Goal: Task Accomplishment & Management: Use online tool/utility

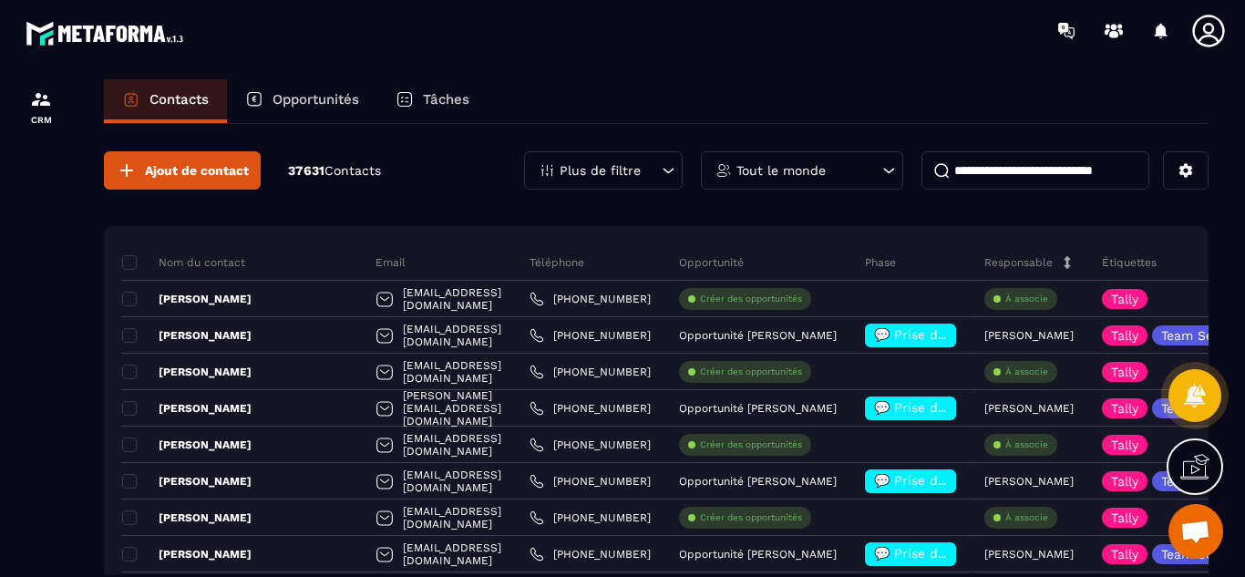
click at [950, 173] on input at bounding box center [1036, 170] width 228 height 38
paste input "*******"
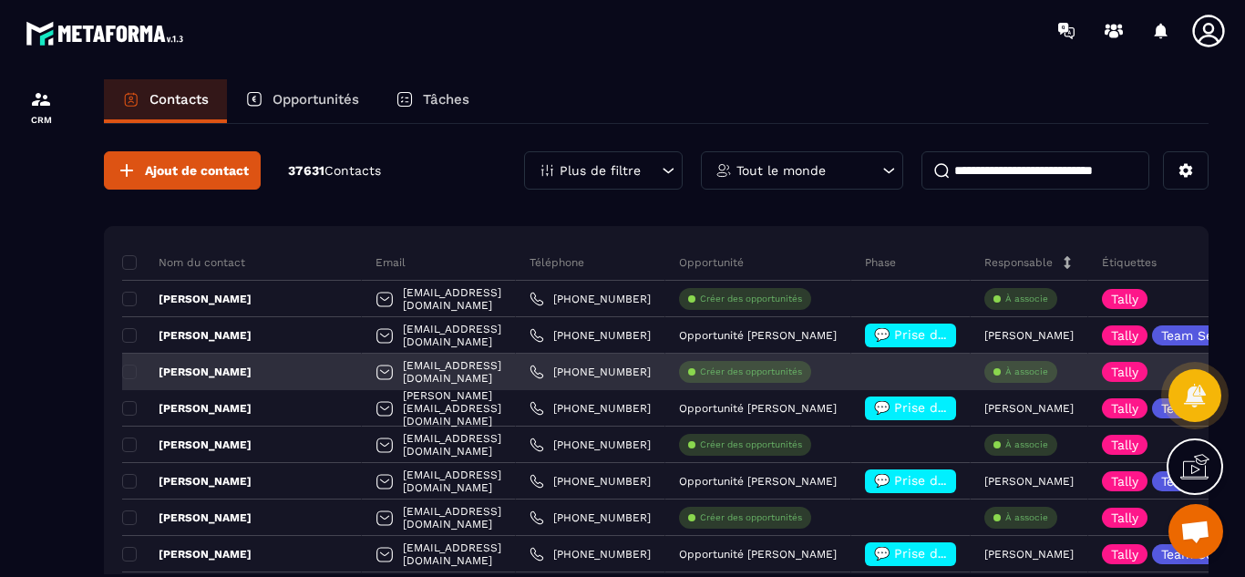
type input "*******"
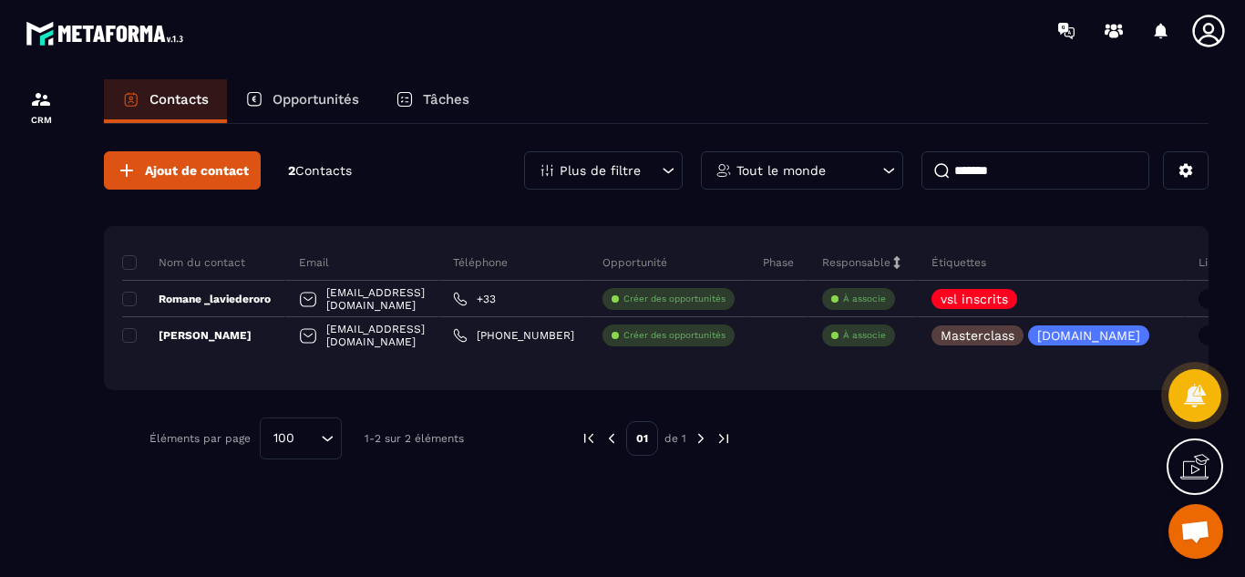
drag, startPoint x: 1022, startPoint y: 177, endPoint x: 929, endPoint y: 175, distance: 93.0
click at [929, 175] on input "*******" at bounding box center [1036, 170] width 228 height 38
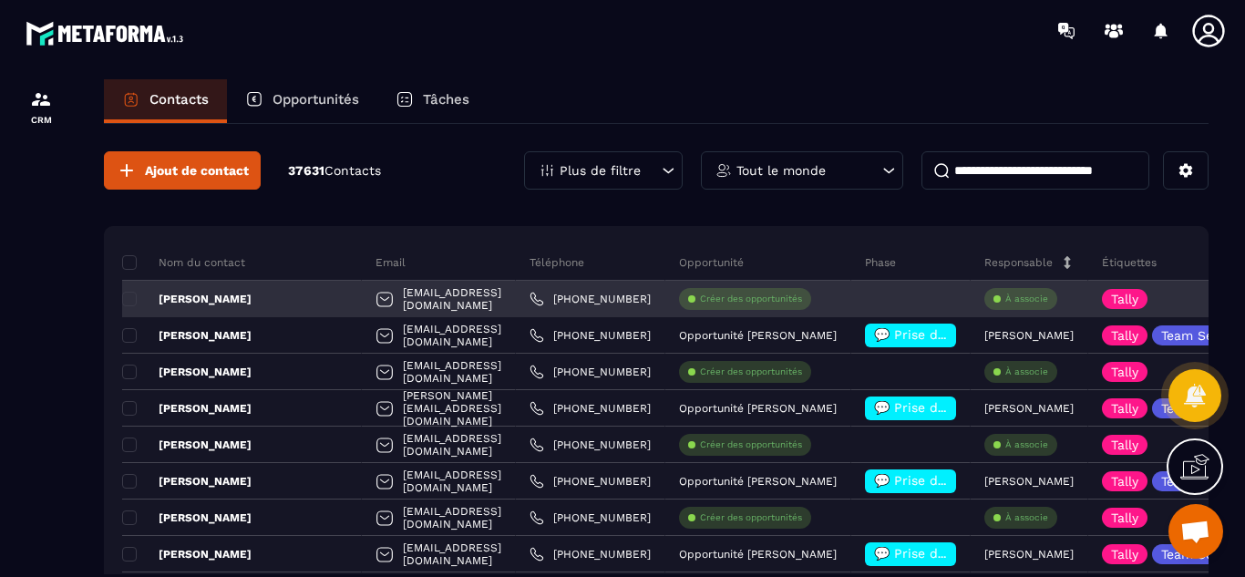
click at [516, 301] on div "[EMAIL_ADDRESS][DOMAIN_NAME]" at bounding box center [439, 299] width 154 height 36
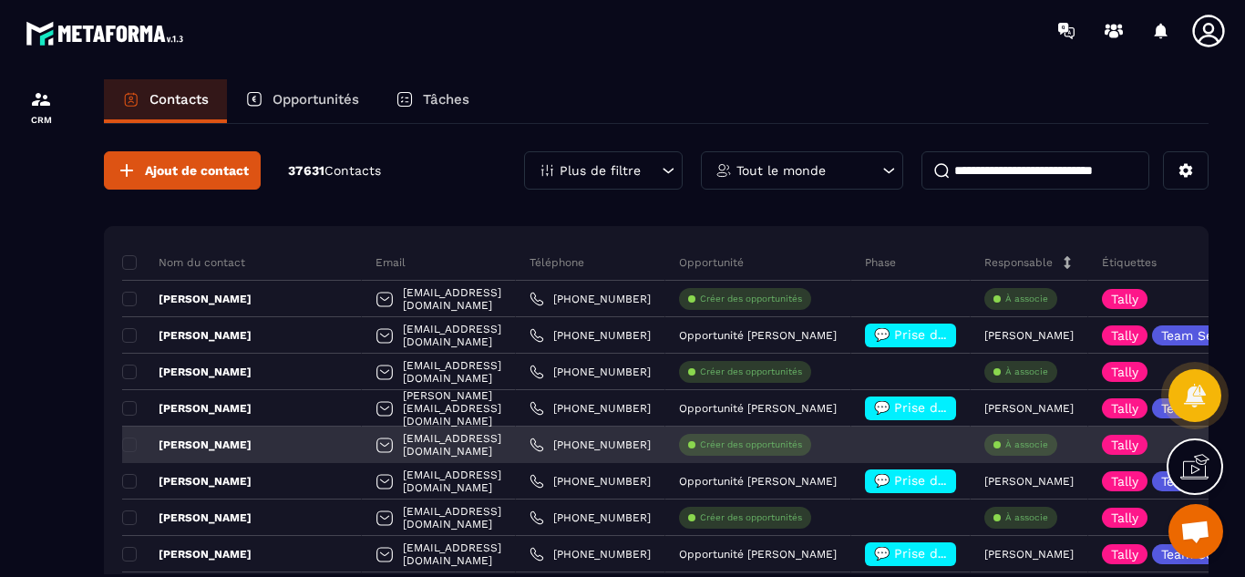
click at [802, 448] on p "Créer des opportunités" at bounding box center [751, 445] width 102 height 13
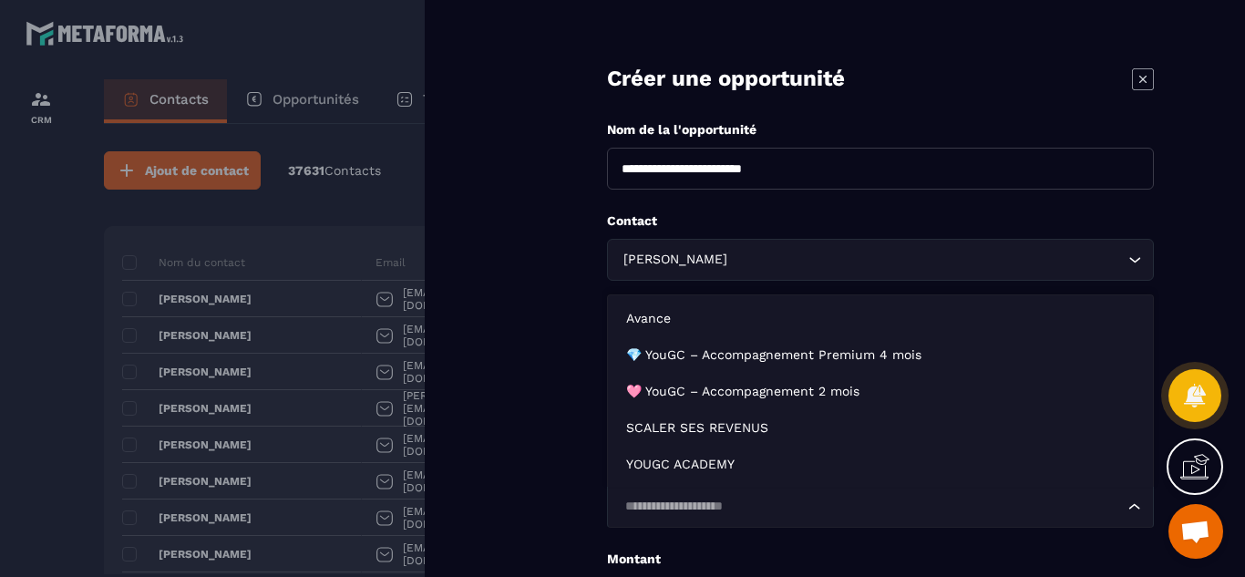
click at [658, 502] on input "Search for option" at bounding box center [871, 507] width 505 height 20
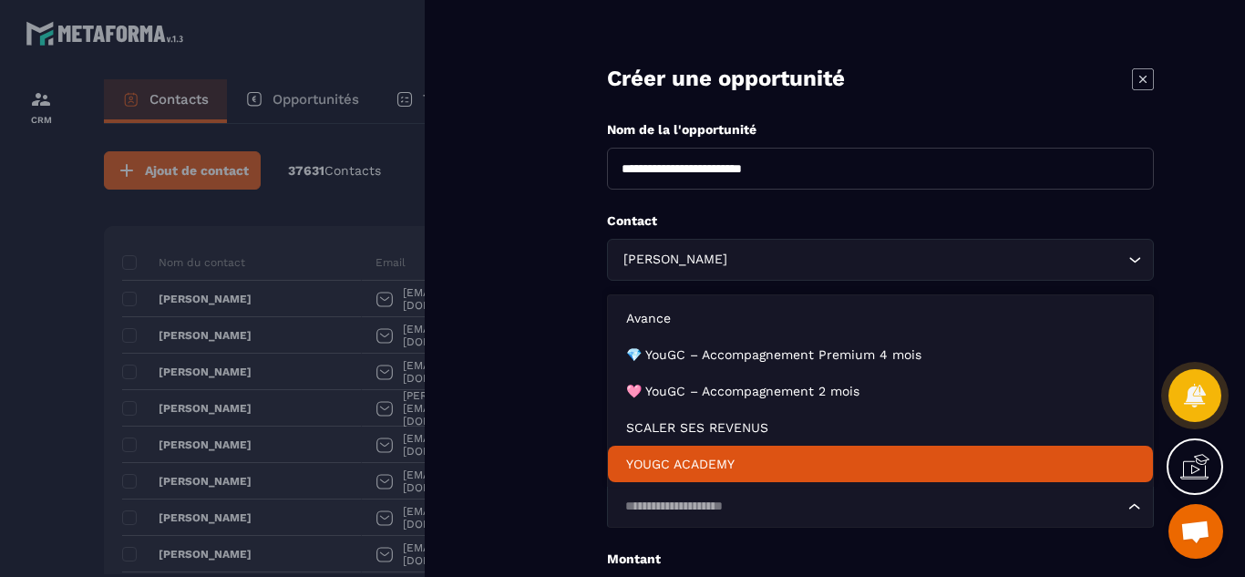
click at [670, 462] on p "YOUGC ACADEMY" at bounding box center [880, 464] width 509 height 18
type input "*******"
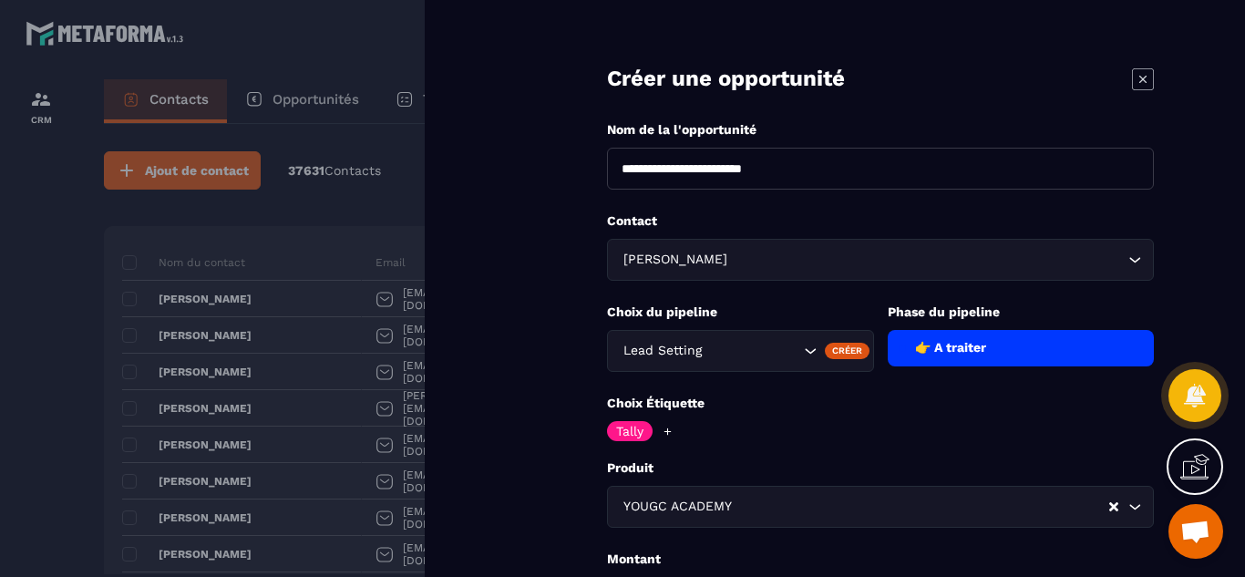
click at [540, 454] on form "**********" at bounding box center [880, 414] width 729 height 828
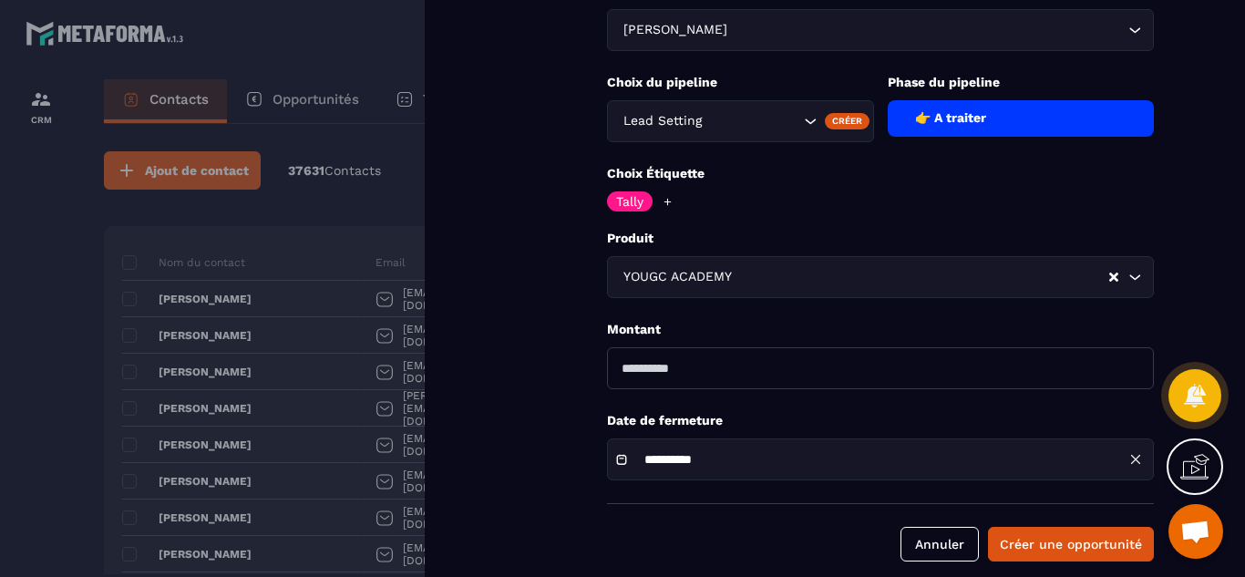
scroll to position [251, 0]
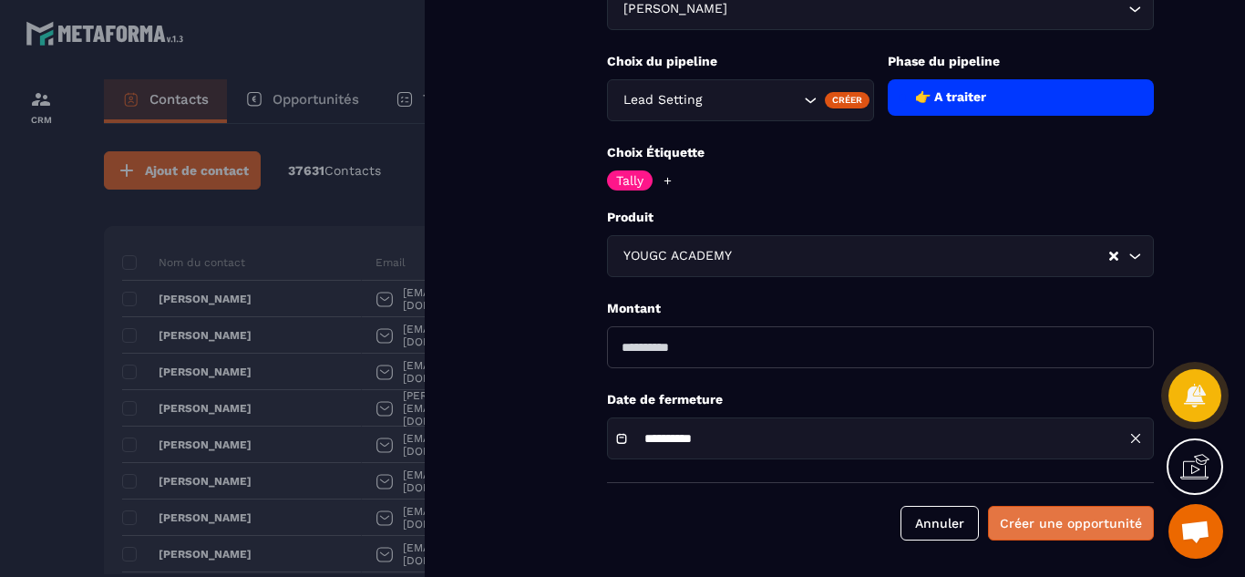
click at [1081, 529] on button "Créer une opportunité" at bounding box center [1071, 523] width 166 height 35
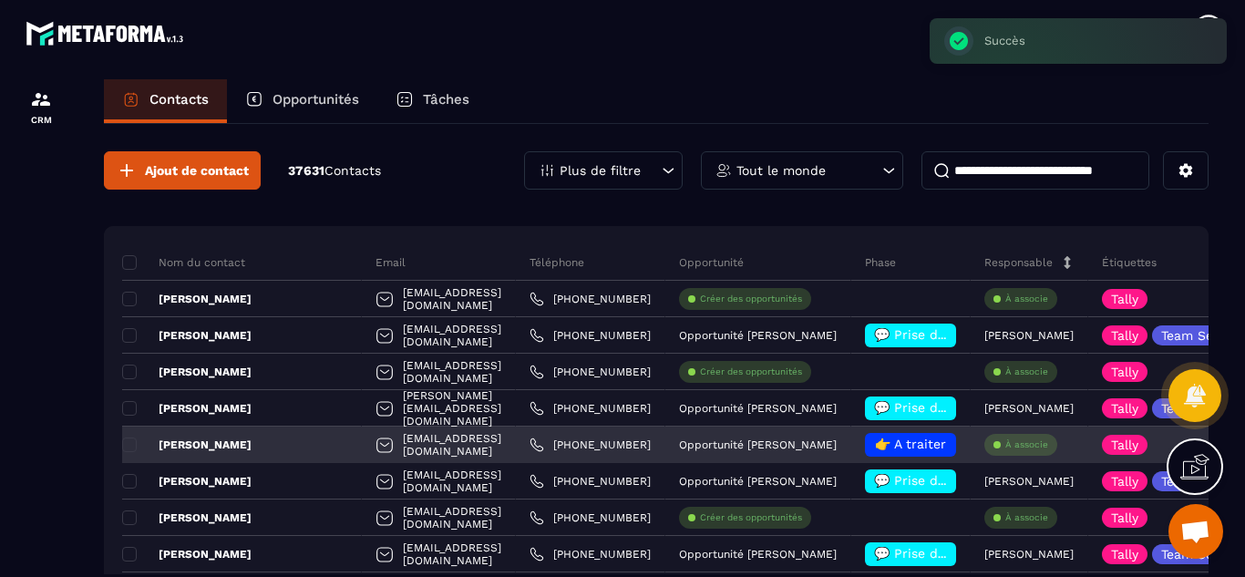
click at [1048, 449] on p "À associe" at bounding box center [1027, 445] width 43 height 13
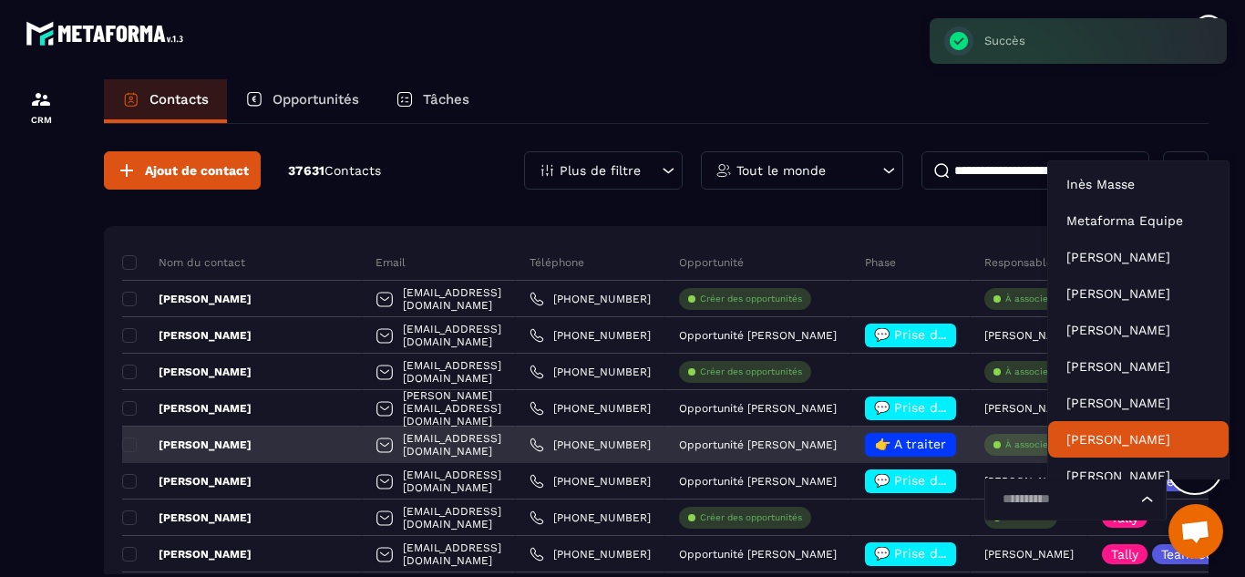
scroll to position [14, 0]
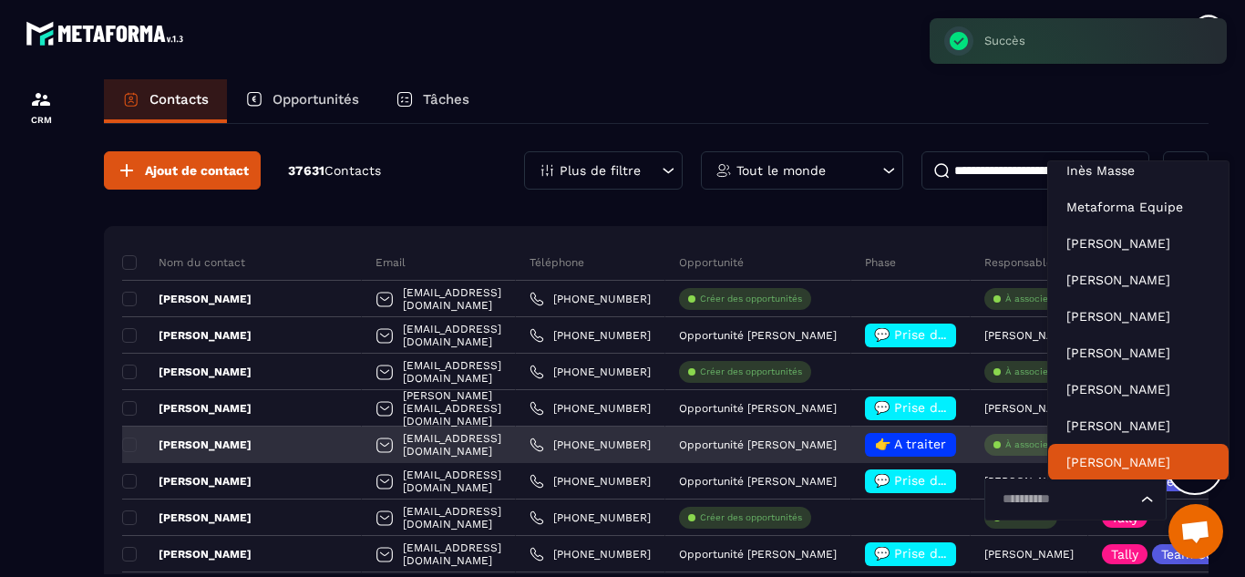
click at [1088, 496] on input "Search for option" at bounding box center [1066, 500] width 140 height 20
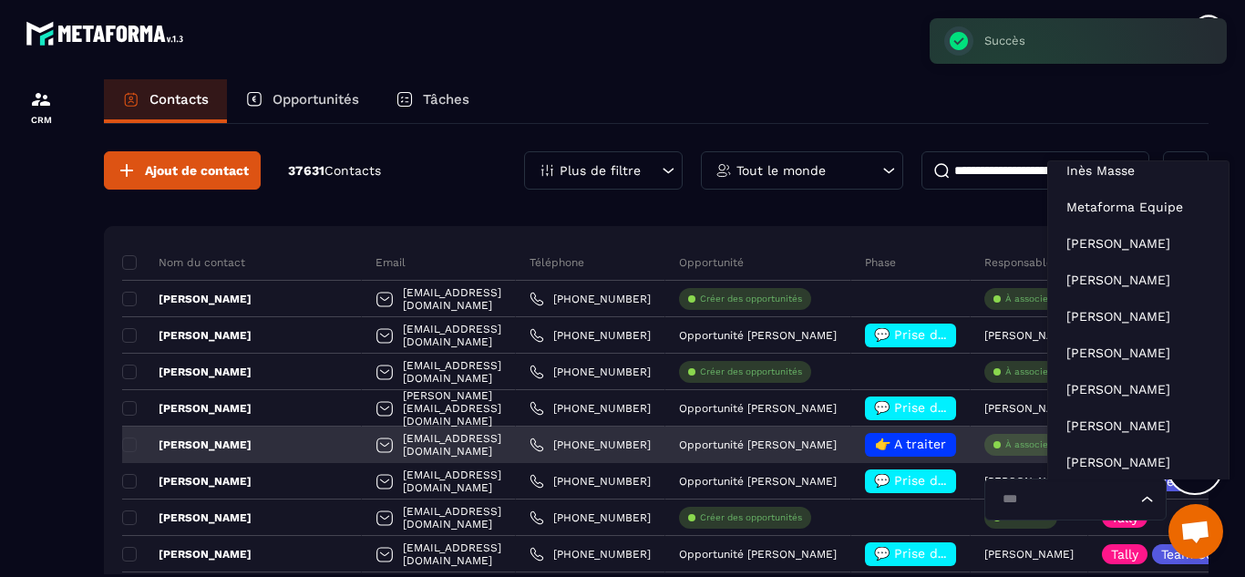
type input "****"
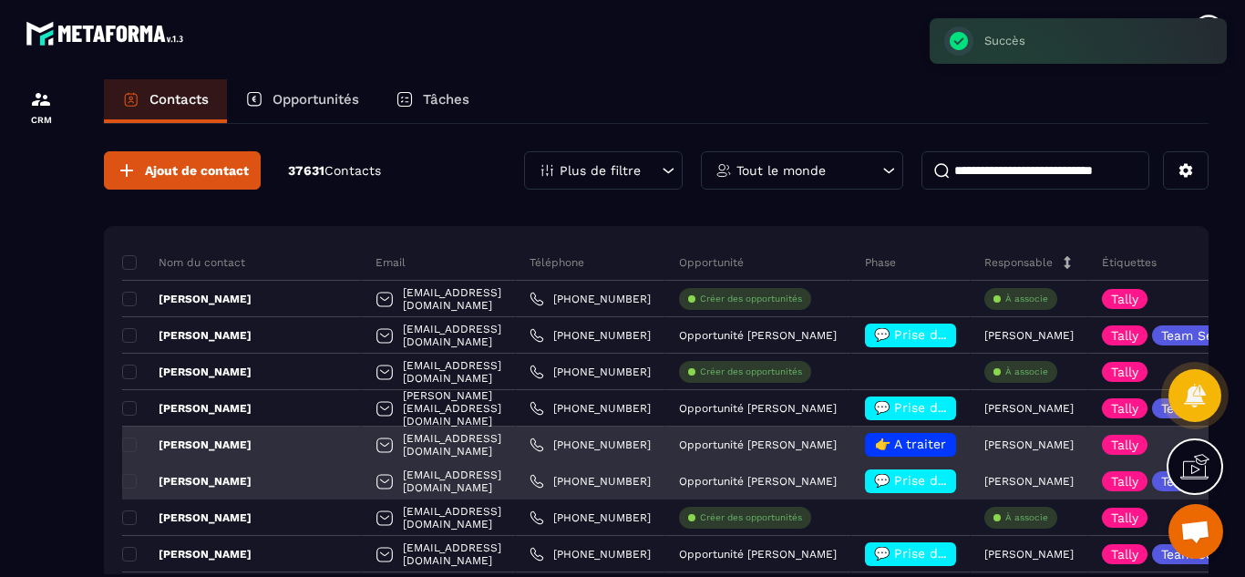
click at [852, 480] on div "Opportunité [PERSON_NAME]" at bounding box center [759, 481] width 186 height 36
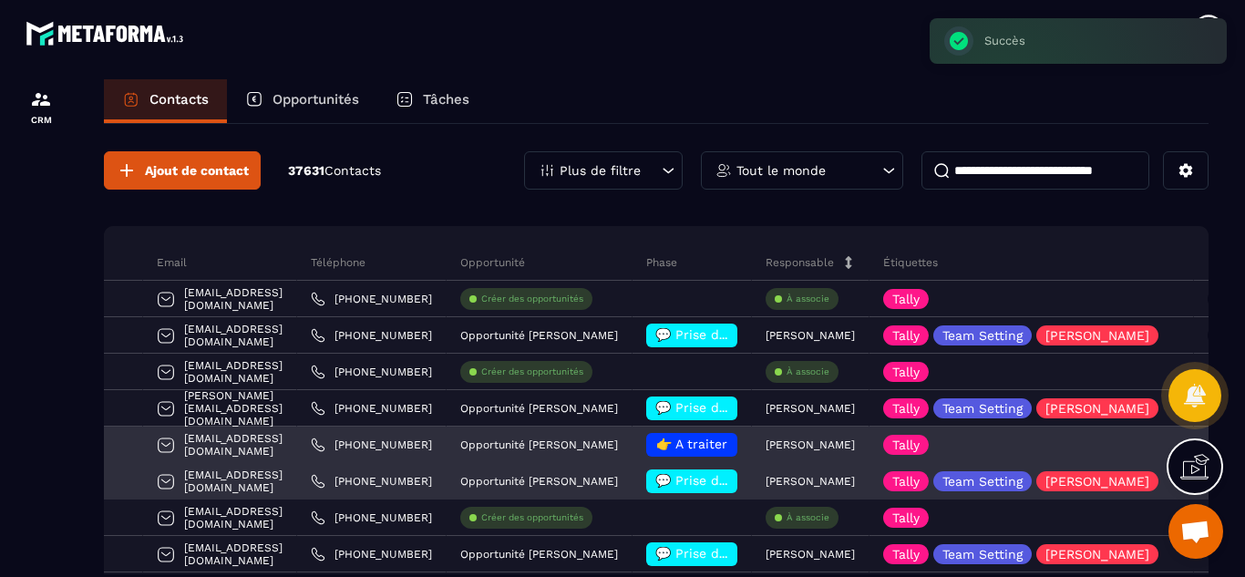
scroll to position [0, 255]
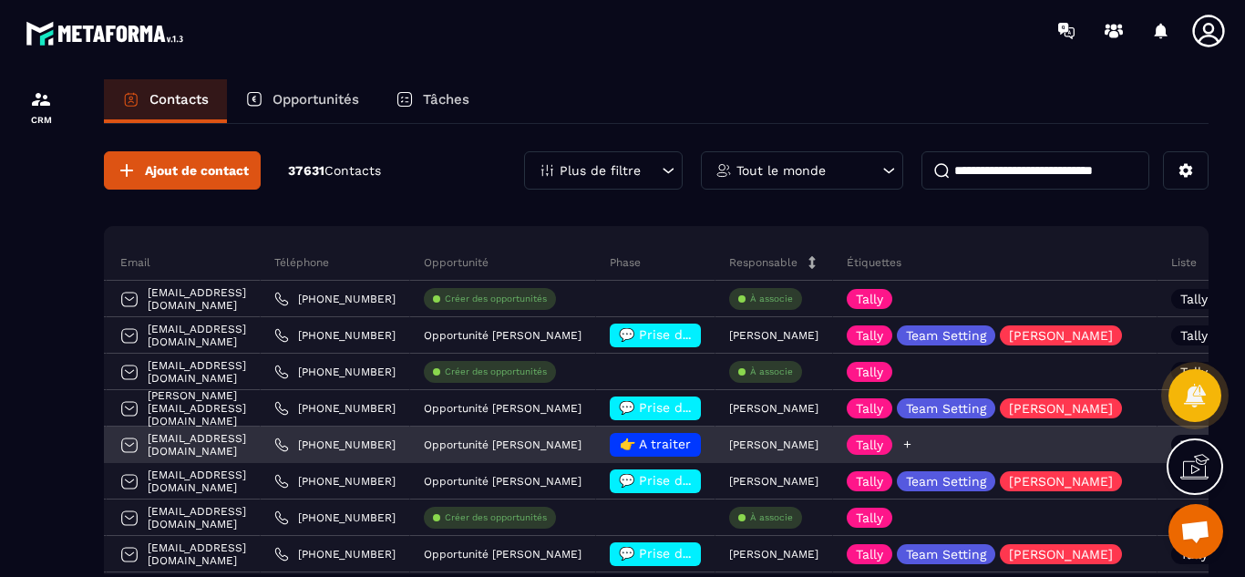
click at [914, 448] on icon at bounding box center [908, 445] width 12 height 12
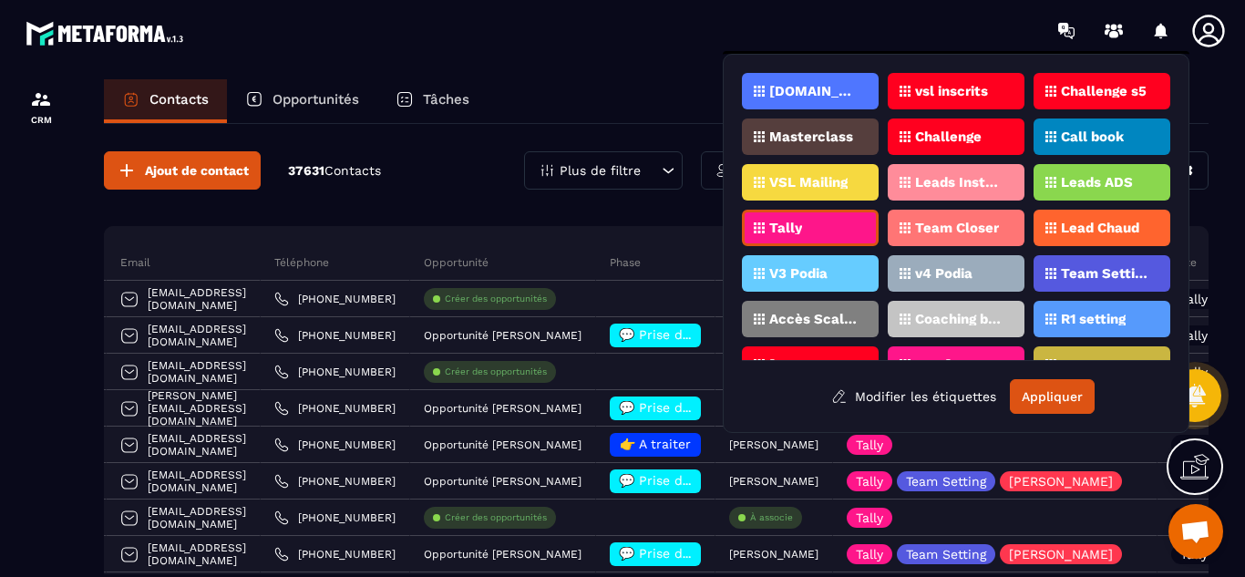
click at [1088, 270] on p "Team Setting" at bounding box center [1105, 273] width 88 height 13
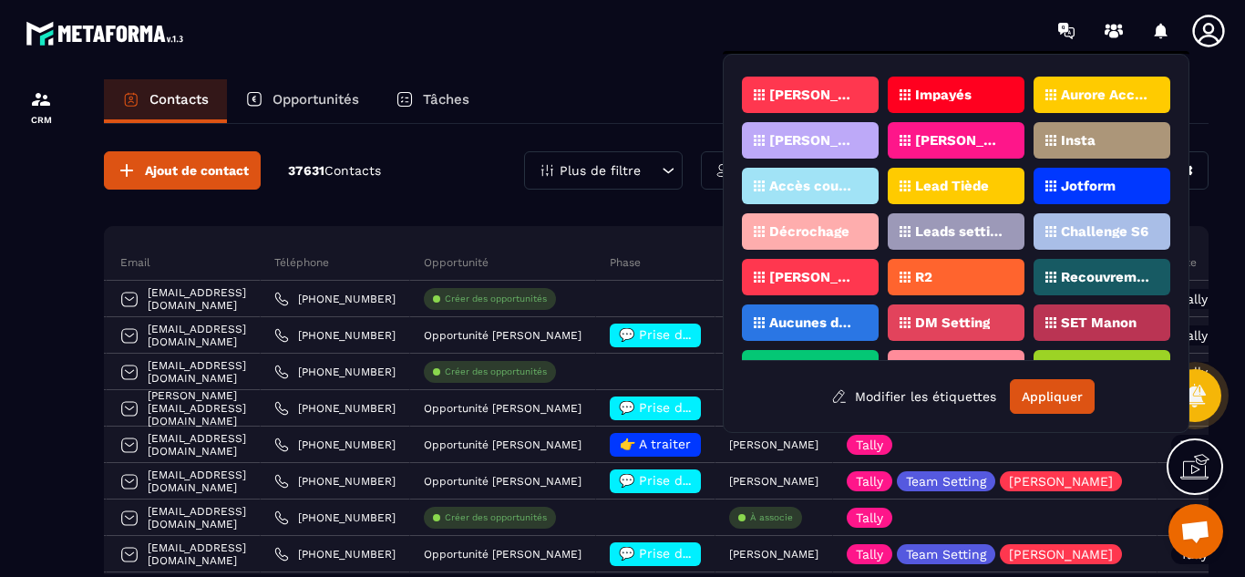
scroll to position [320, 0]
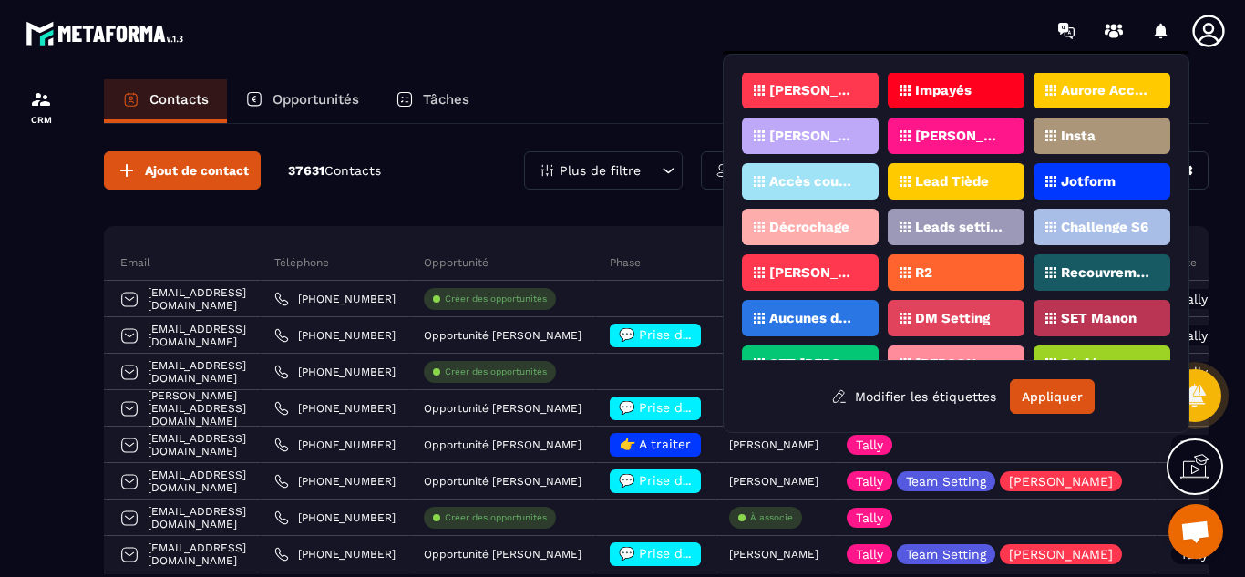
click at [779, 272] on p "[PERSON_NAME]" at bounding box center [813, 272] width 88 height 13
click at [1038, 392] on button "Appliquer" at bounding box center [1052, 396] width 85 height 35
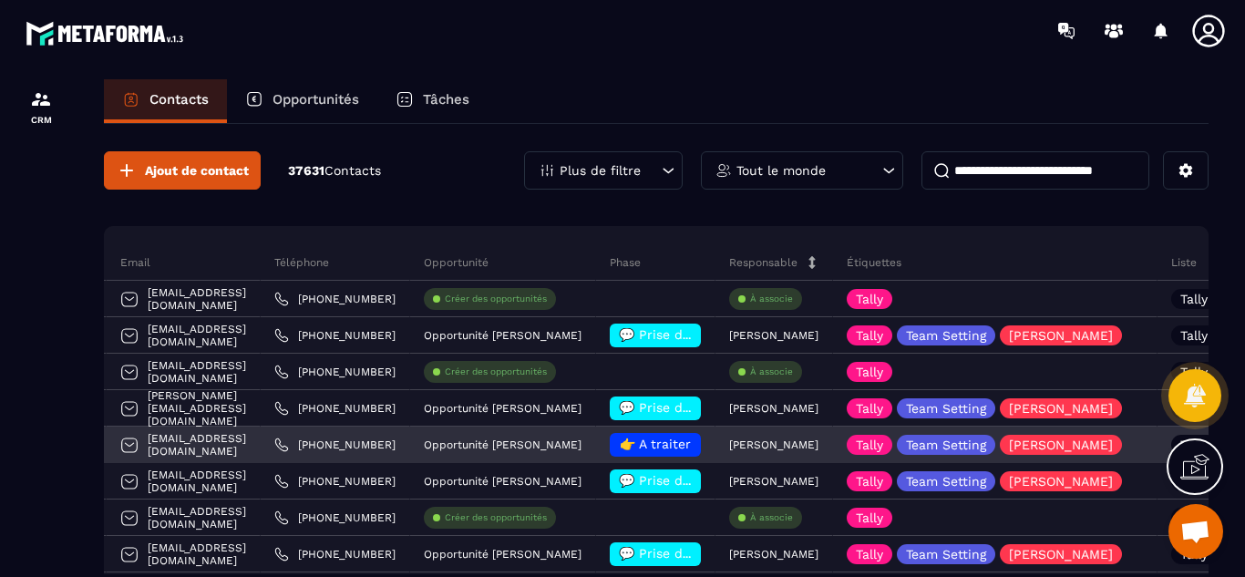
click at [596, 449] on div "Opportunité [PERSON_NAME]" at bounding box center [503, 445] width 186 height 36
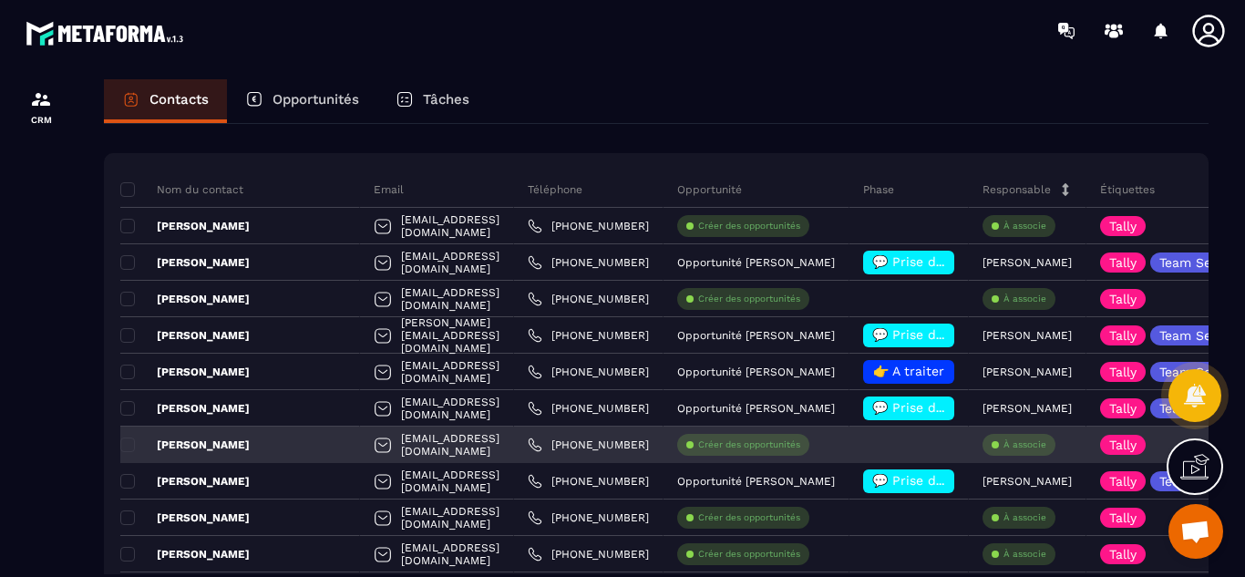
scroll to position [0, 0]
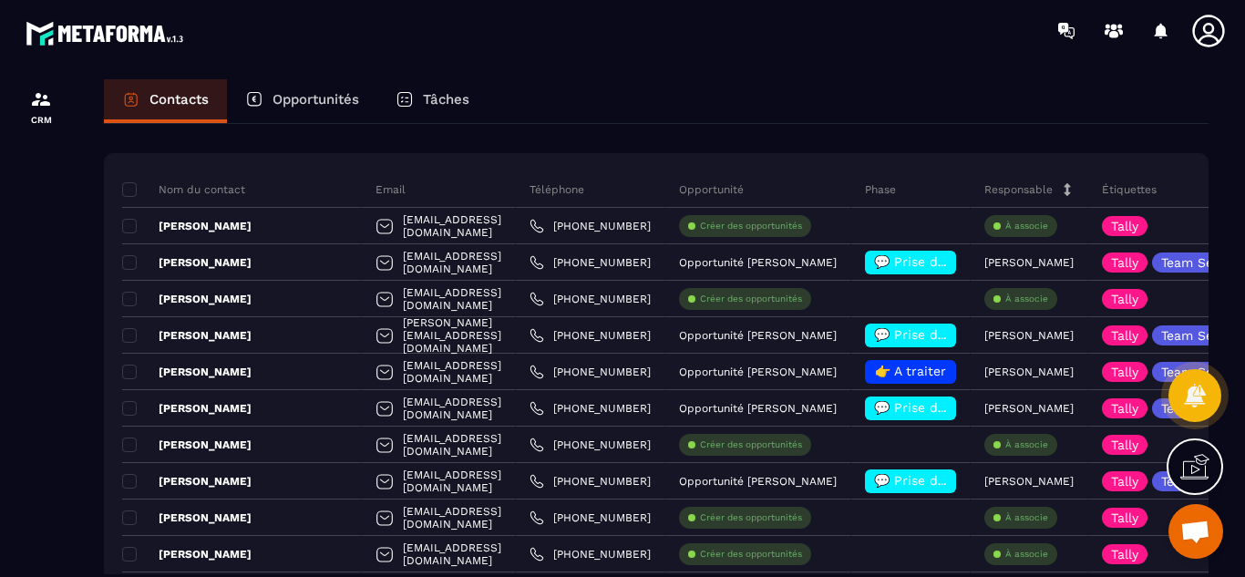
click at [336, 92] on p "Opportunités" at bounding box center [316, 99] width 87 height 16
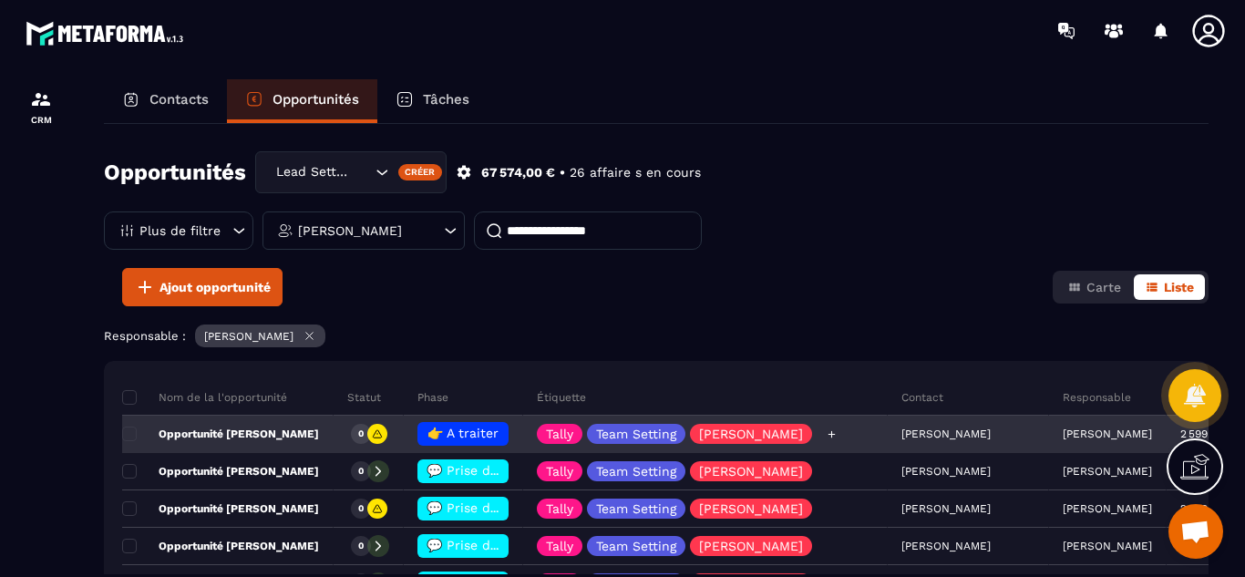
click at [821, 429] on div "Tally Team Setting [PERSON_NAME]" at bounding box center [705, 435] width 365 height 36
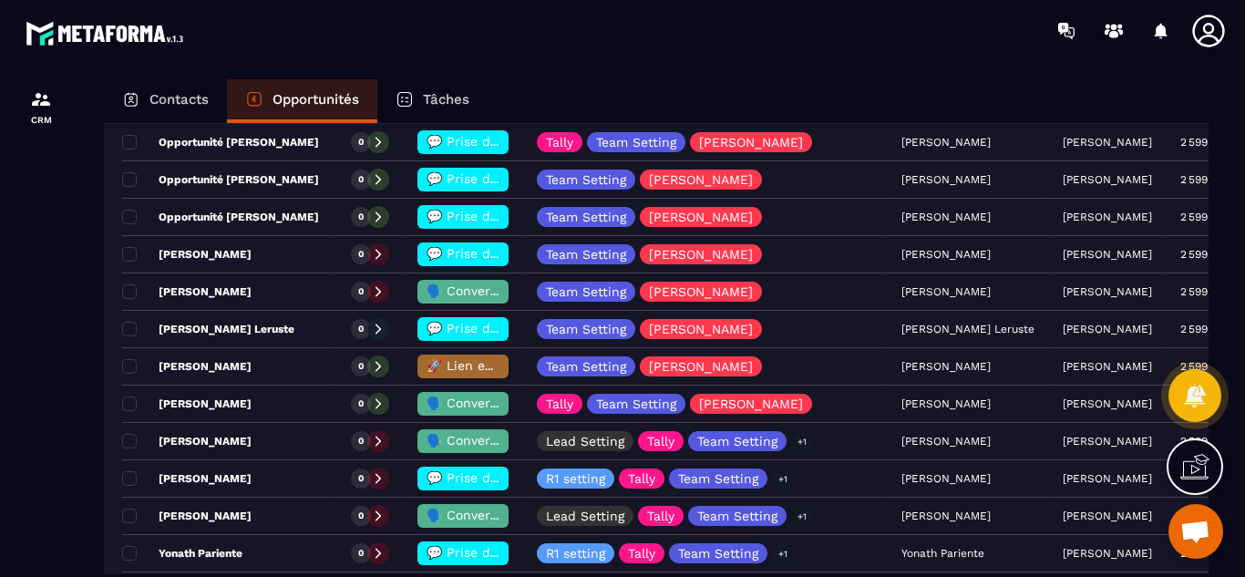
scroll to position [438, 0]
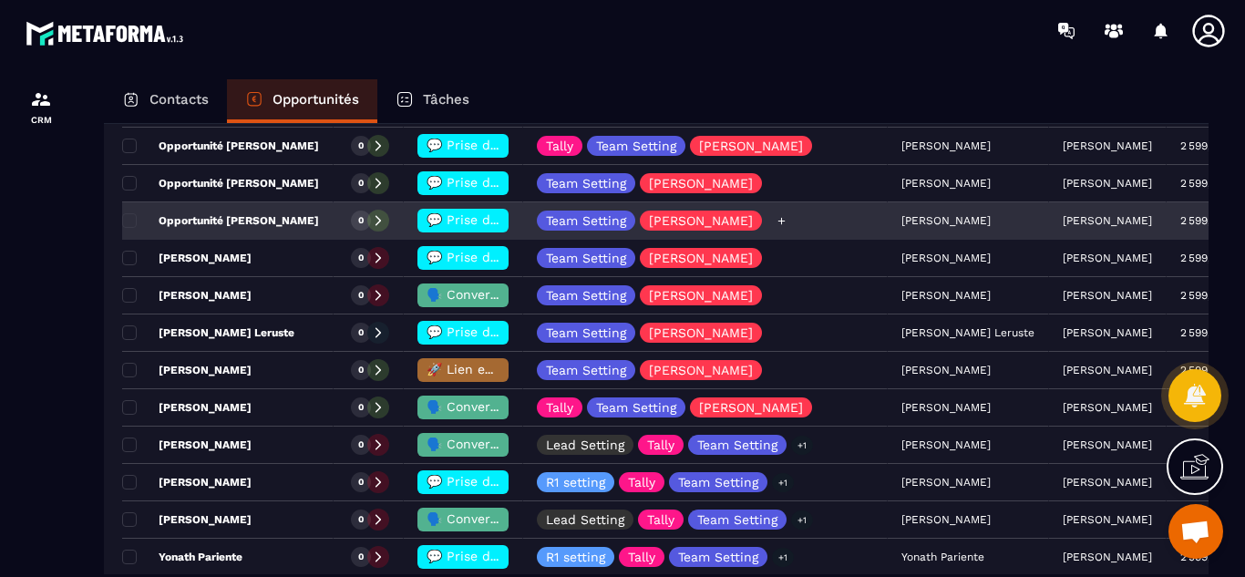
click at [808, 221] on div "Team Setting [PERSON_NAME]" at bounding box center [705, 221] width 365 height 36
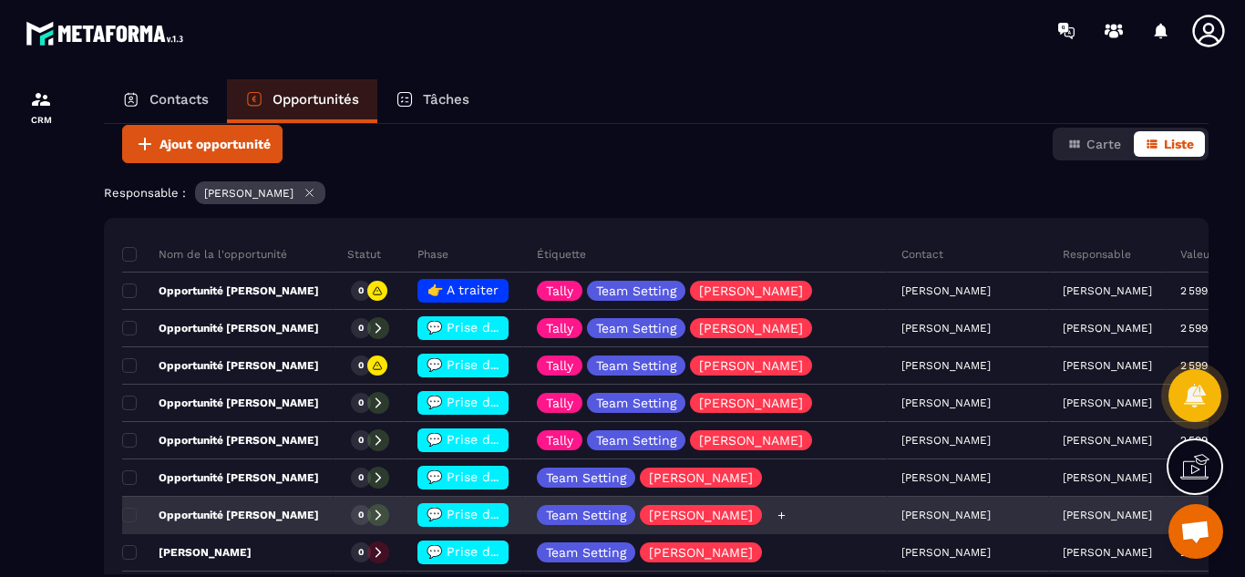
scroll to position [146, 0]
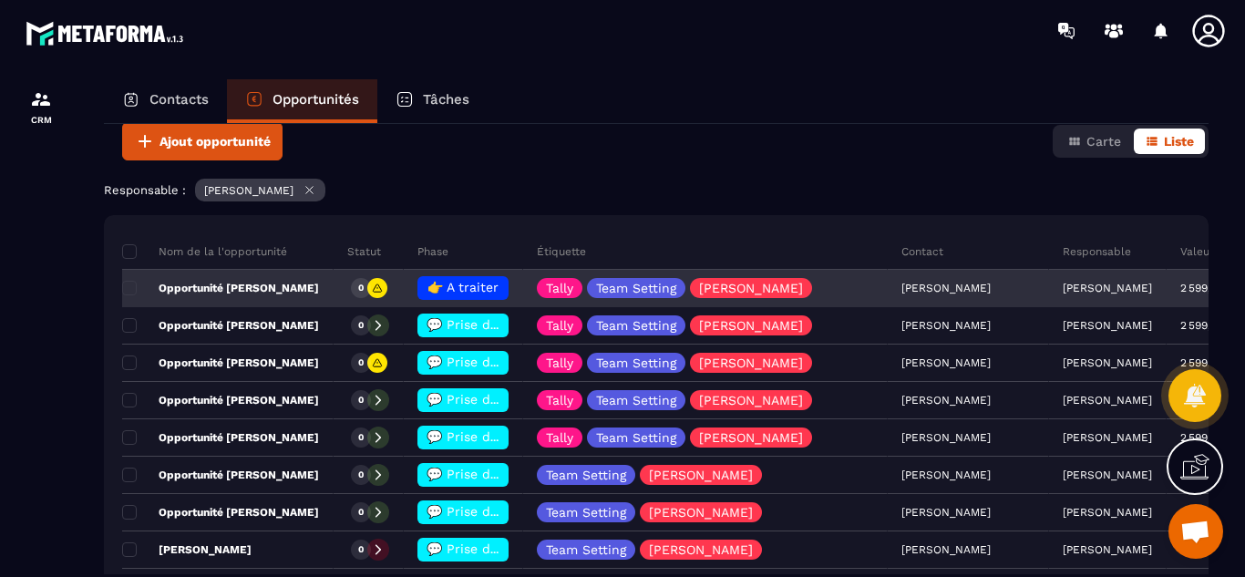
click at [380, 291] on div "0" at bounding box center [369, 289] width 70 height 36
